Goal: Navigation & Orientation: Find specific page/section

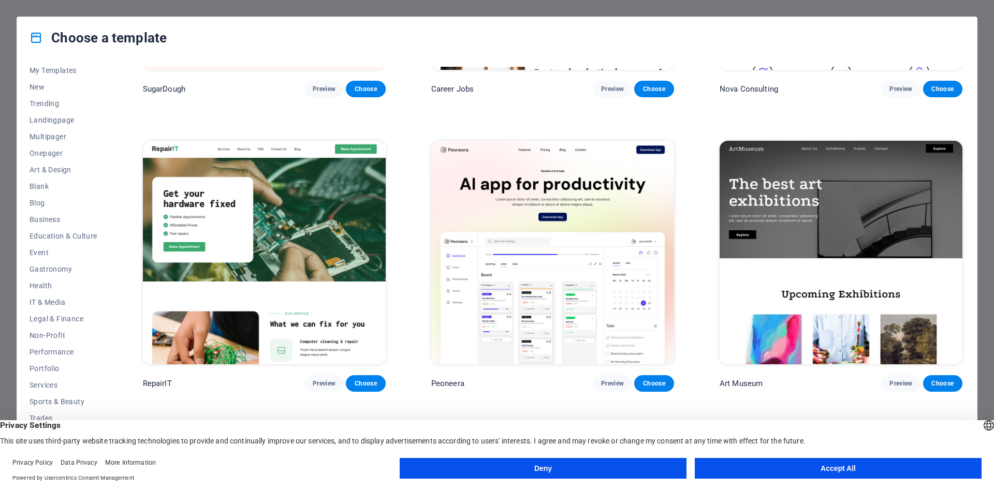
scroll to position [227, 0]
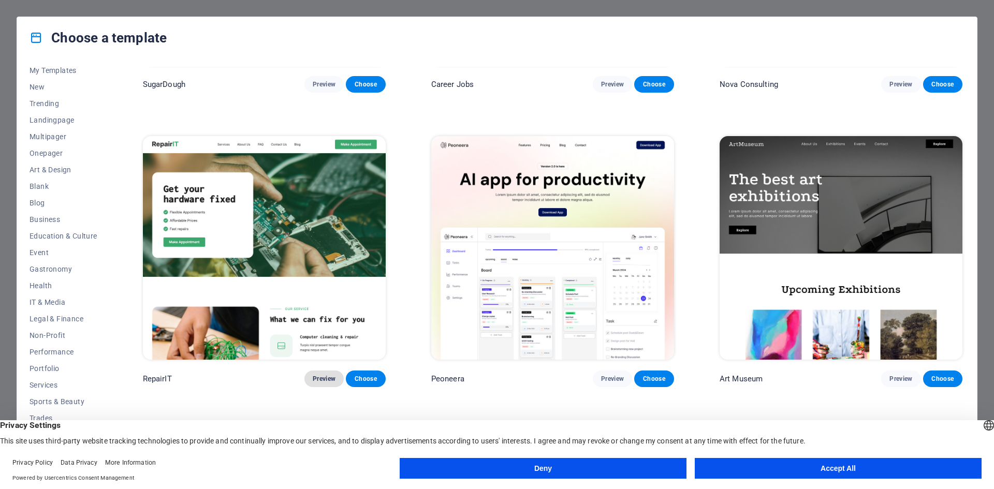
click at [318, 376] on span "Preview" at bounding box center [324, 379] width 23 height 8
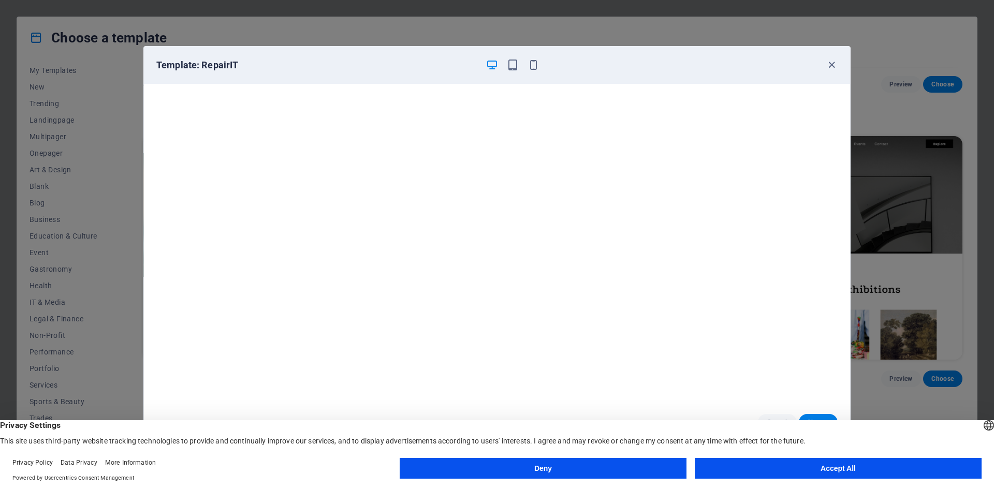
click at [827, 460] on button "Accept All" at bounding box center [838, 468] width 287 height 21
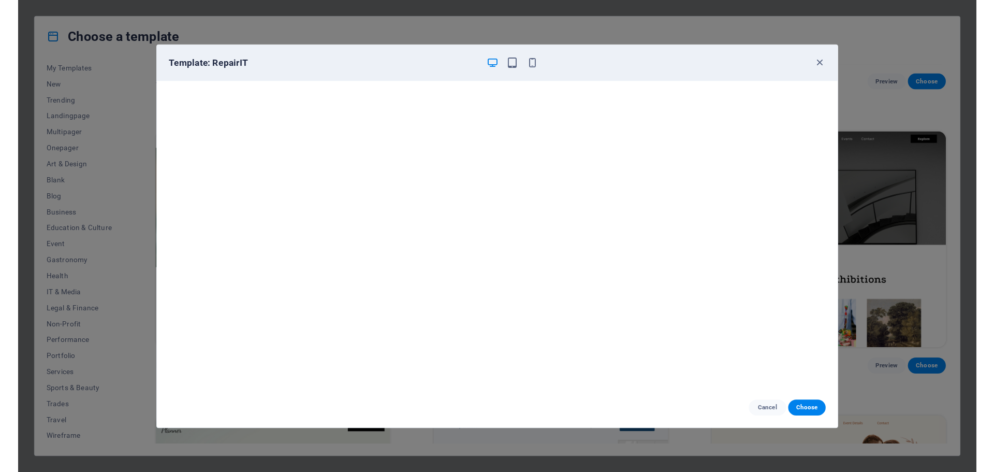
scroll to position [3, 0]
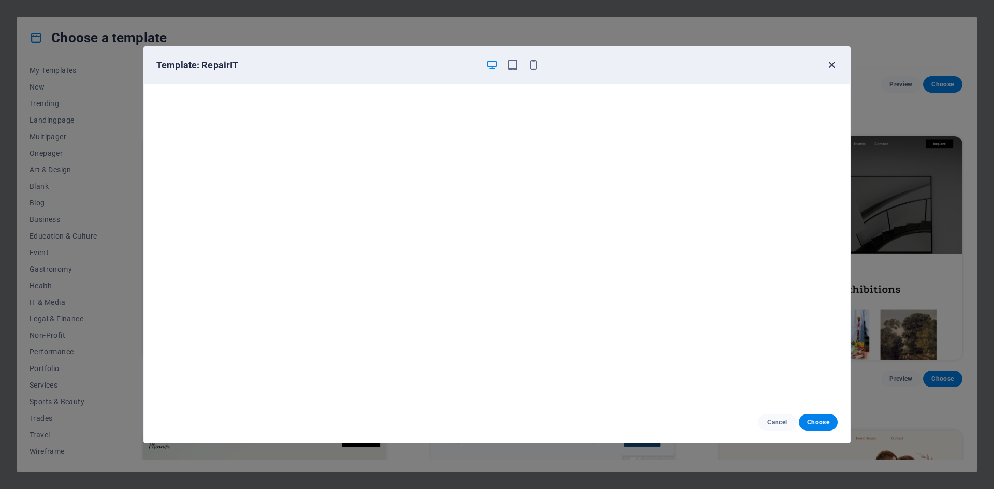
click at [829, 65] on icon "button" at bounding box center [832, 65] width 12 height 12
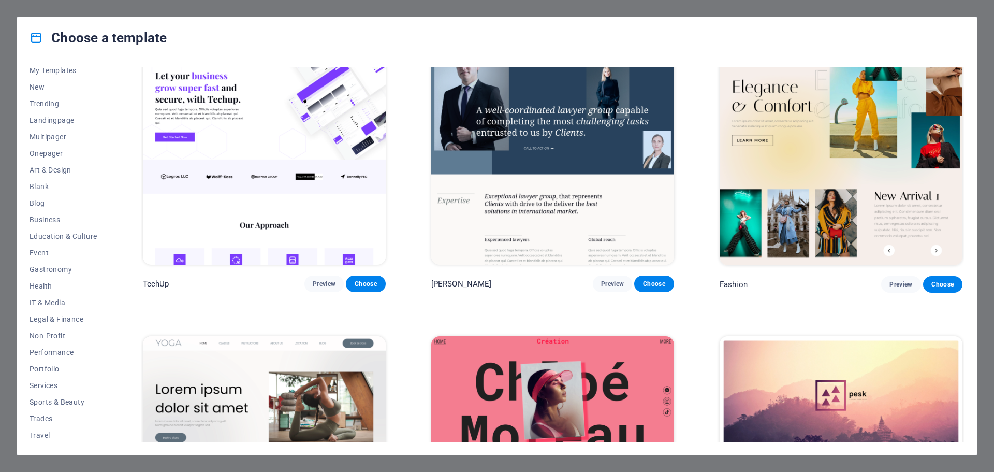
scroll to position [39, 0]
click at [51, 400] on span "Trades" at bounding box center [64, 401] width 68 height 8
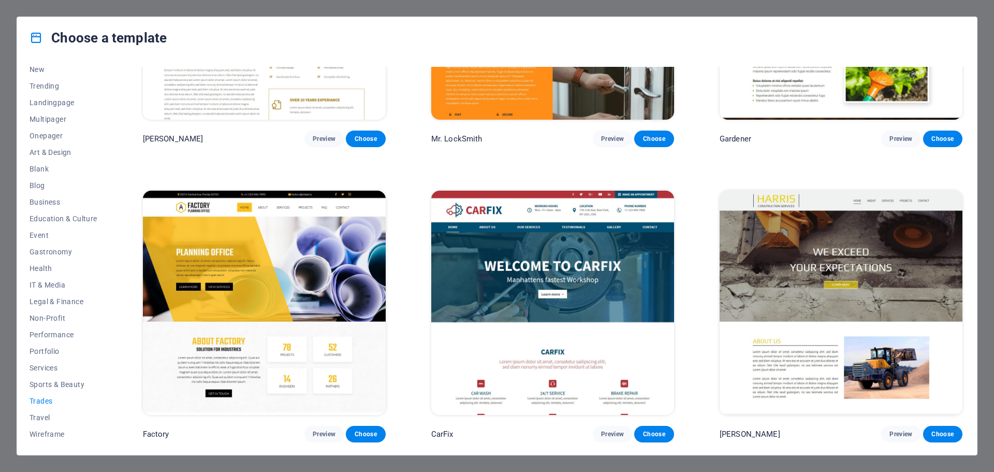
scroll to position [464, 0]
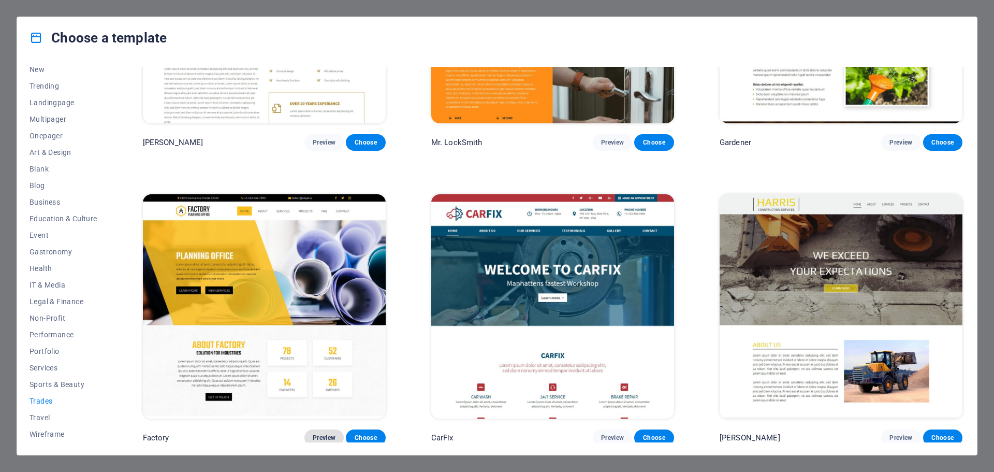
click at [318, 436] on span "Preview" at bounding box center [324, 437] width 23 height 8
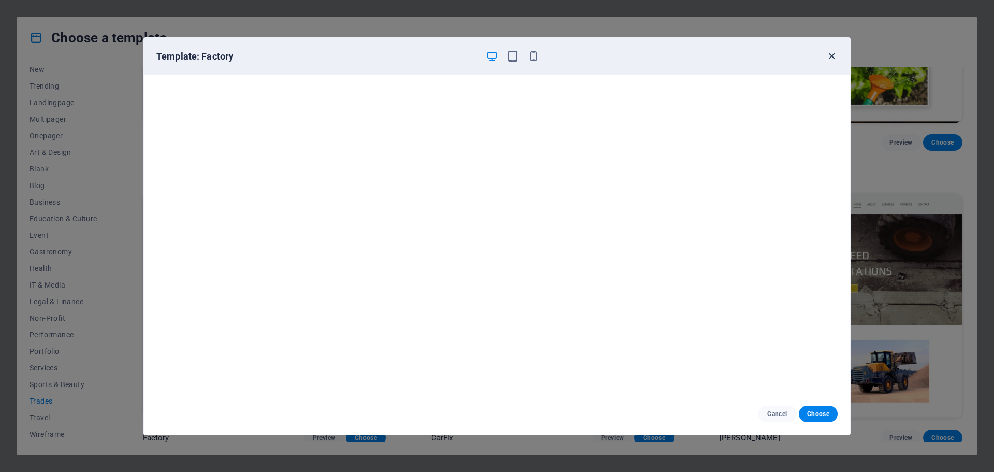
click at [830, 51] on icon "button" at bounding box center [832, 56] width 12 height 12
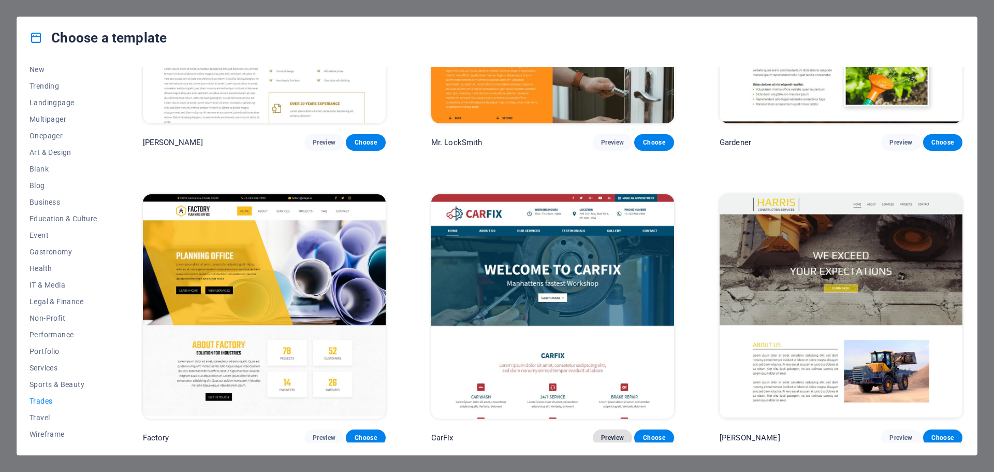
click at [605, 429] on button "Preview" at bounding box center [612, 437] width 39 height 17
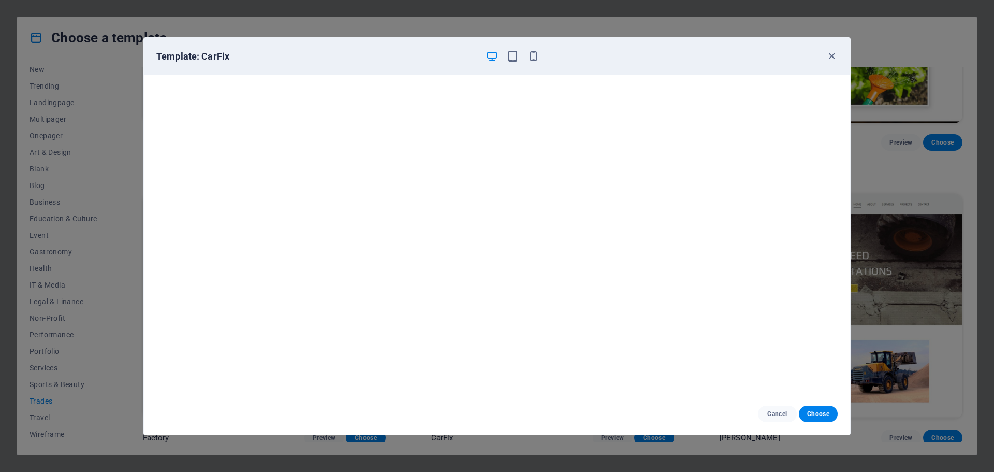
scroll to position [0, 0]
click at [830, 55] on icon "button" at bounding box center [832, 56] width 12 height 12
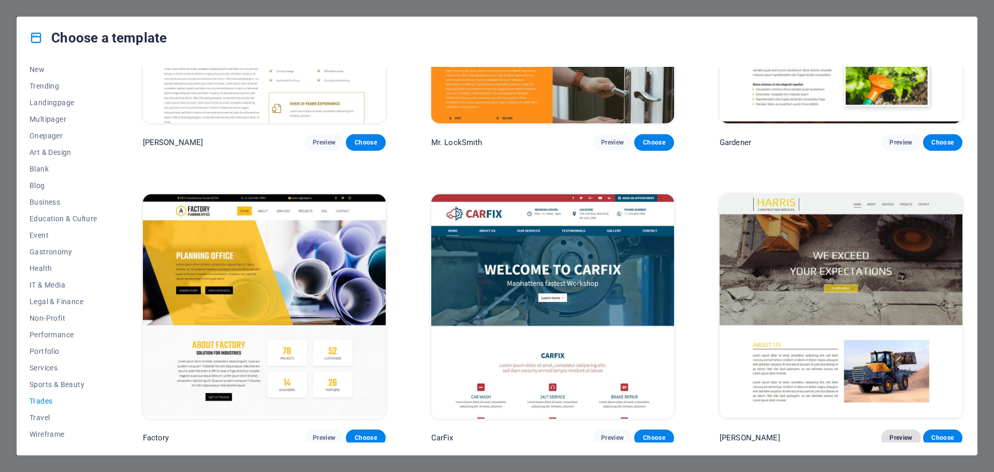
click at [900, 429] on button "Preview" at bounding box center [900, 437] width 39 height 17
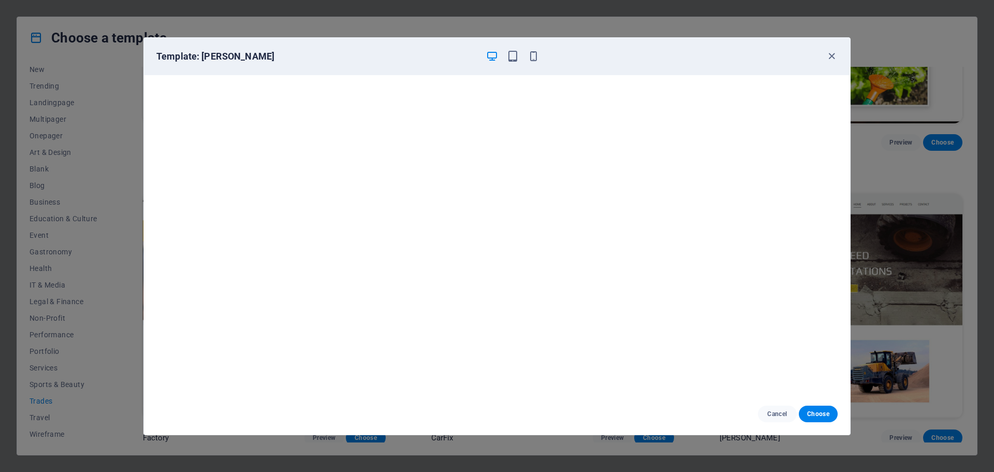
scroll to position [3, 0]
click at [827, 54] on icon "button" at bounding box center [832, 56] width 12 height 12
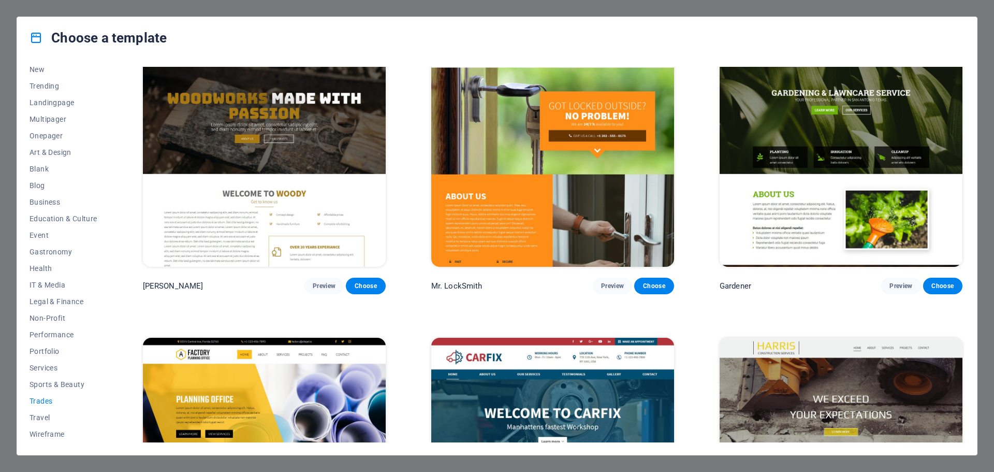
scroll to position [464, 0]
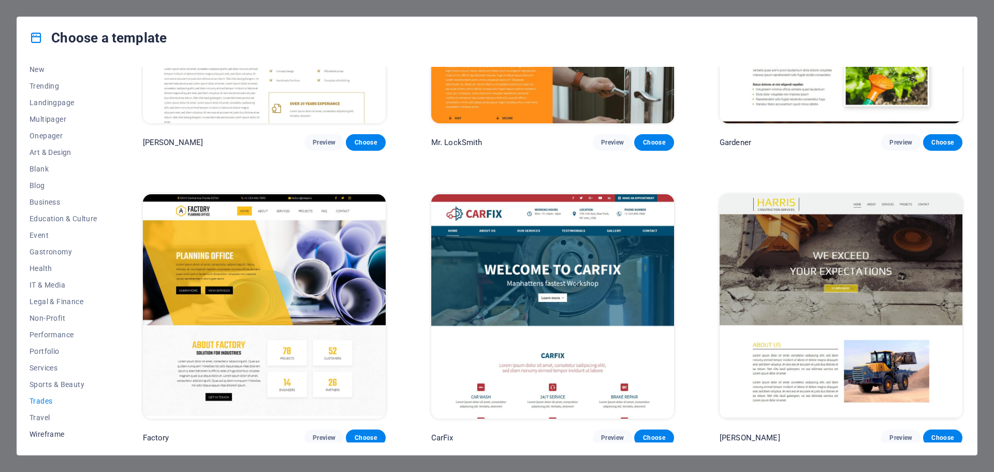
click at [48, 431] on span "Wireframe" at bounding box center [64, 434] width 68 height 8
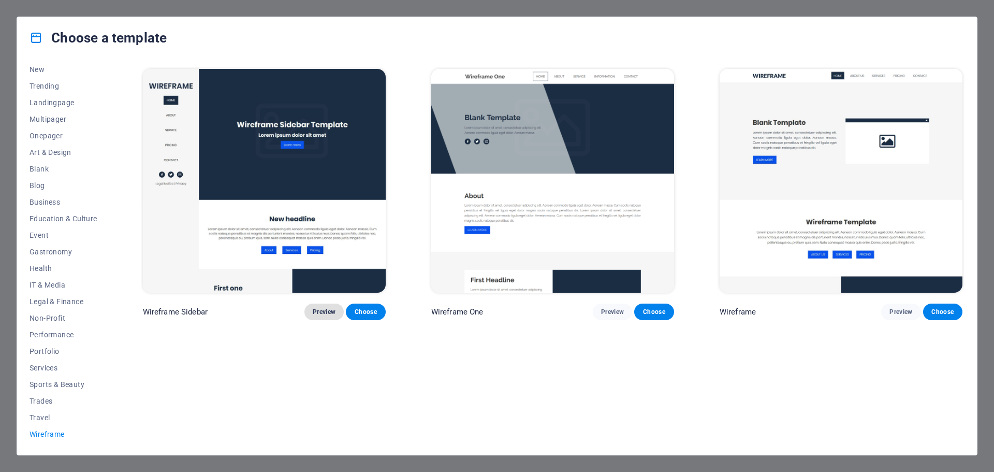
click at [317, 307] on span "Preview" at bounding box center [324, 311] width 23 height 8
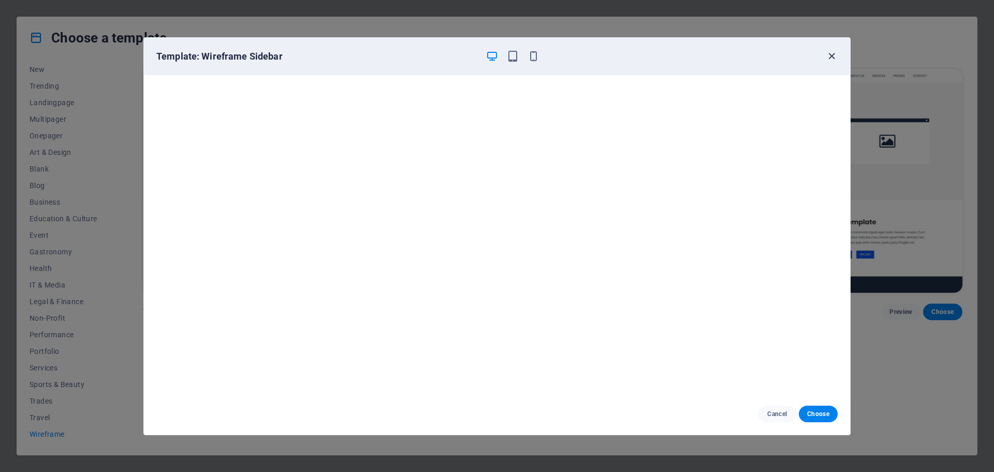
click at [828, 55] on icon "button" at bounding box center [832, 56] width 12 height 12
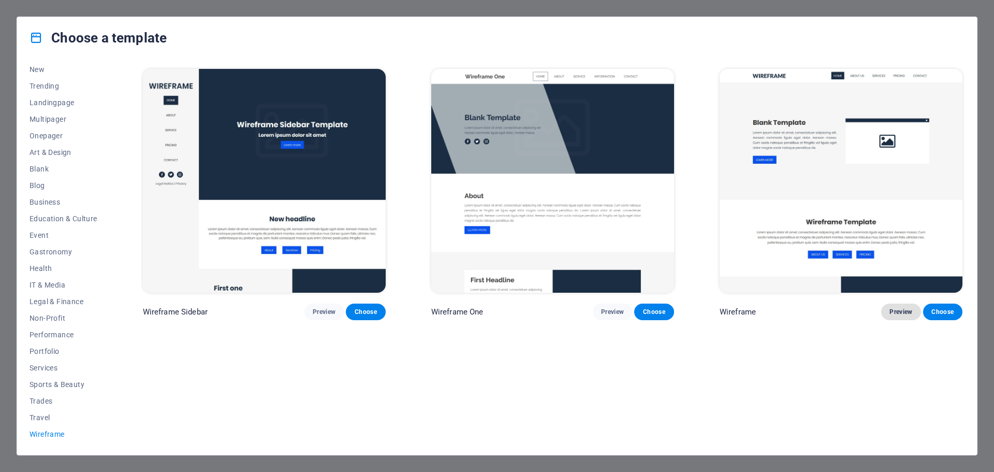
click at [892, 310] on span "Preview" at bounding box center [900, 311] width 23 height 8
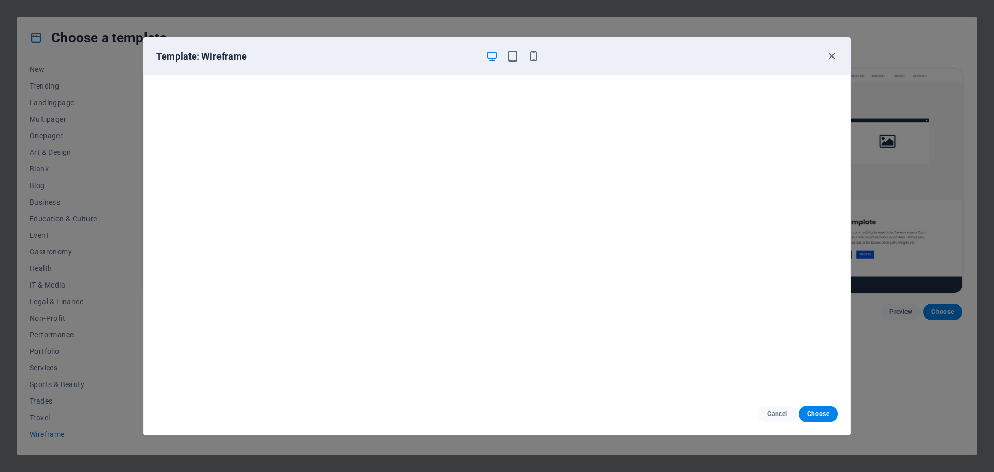
scroll to position [3, 0]
click at [830, 57] on icon "button" at bounding box center [832, 56] width 12 height 12
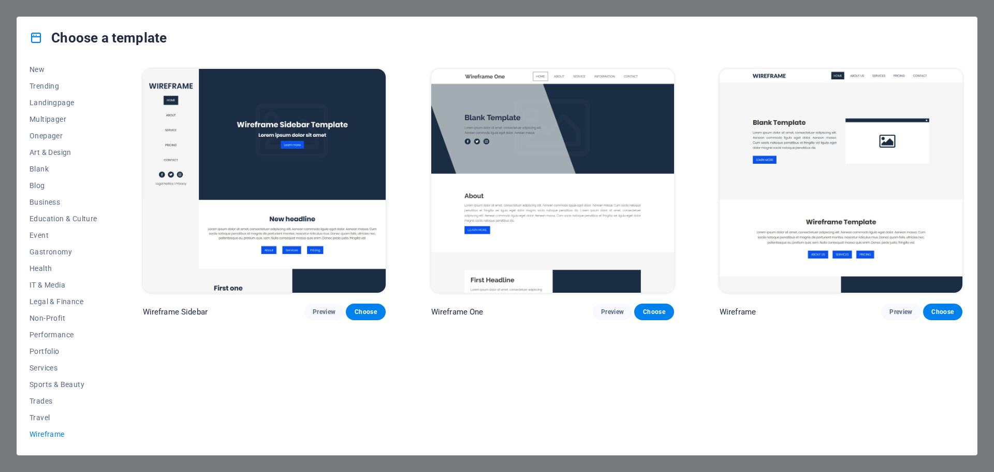
click at [433, 434] on div "Wireframe Sidebar Preview Choose Wireframe One Preview Choose Wireframe Preview…" at bounding box center [553, 254] width 824 height 375
click at [762, 465] on div "Choose a template All Templates My Templates New Trending Landingpage Multipage…" at bounding box center [497, 236] width 994 height 472
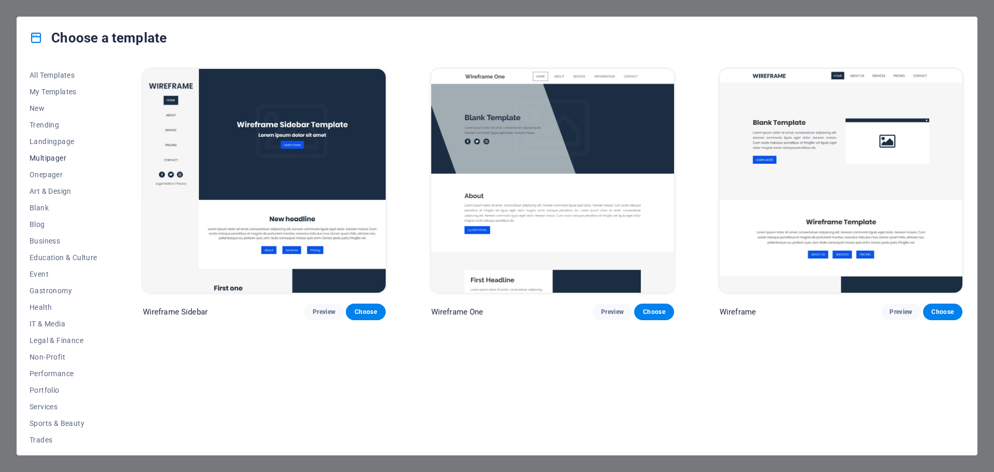
click at [43, 154] on span "Multipager" at bounding box center [64, 158] width 68 height 8
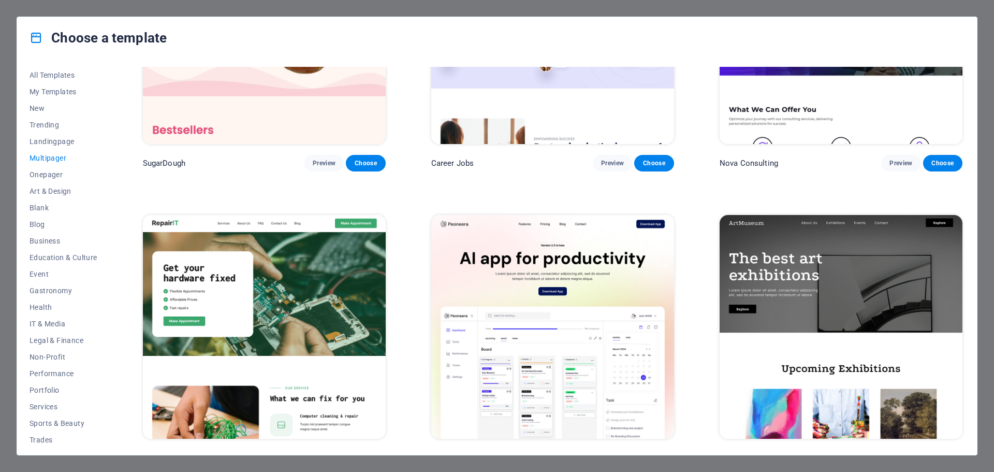
scroll to position [152, 0]
